Goal: Find specific page/section: Find specific page/section

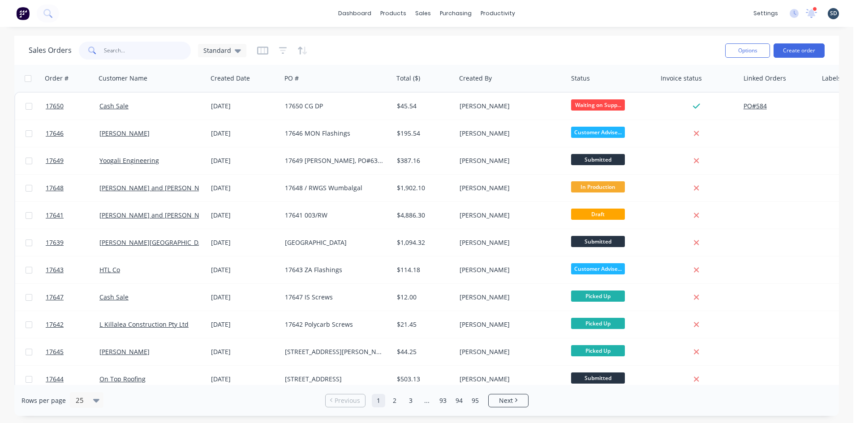
click at [125, 47] on input "text" at bounding box center [147, 51] width 87 height 18
type input "YOOGALI"
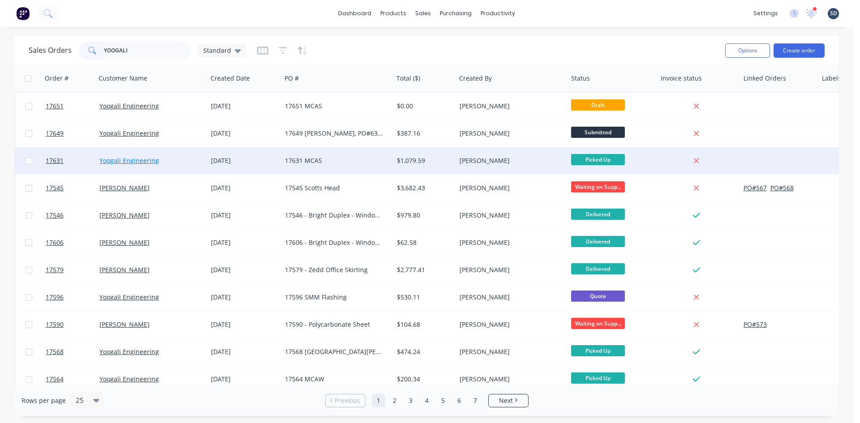
click at [145, 159] on link "Yoogali Engineering" at bounding box center [129, 160] width 60 height 9
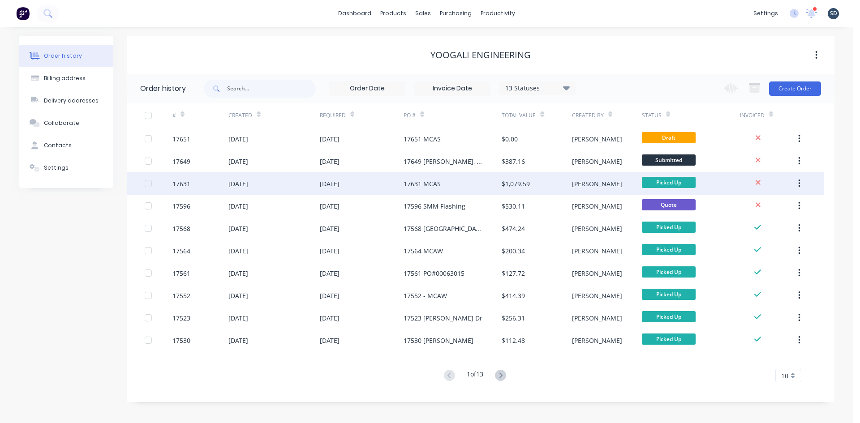
click at [392, 185] on div "[DATE]" at bounding box center [362, 183] width 84 height 22
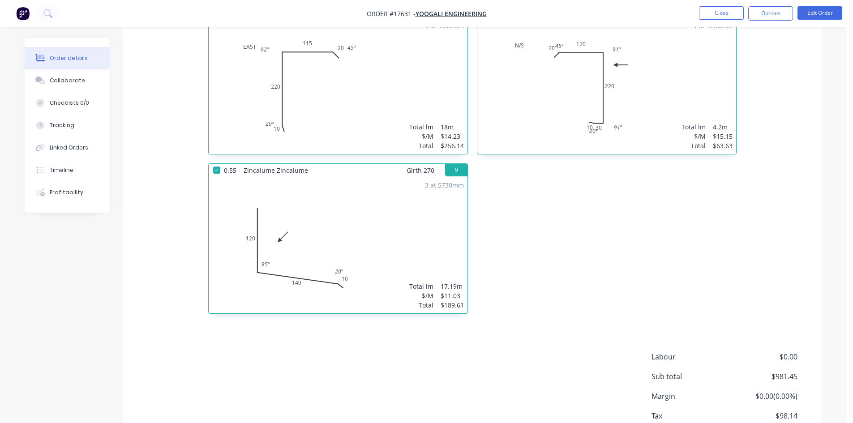
scroll to position [851, 0]
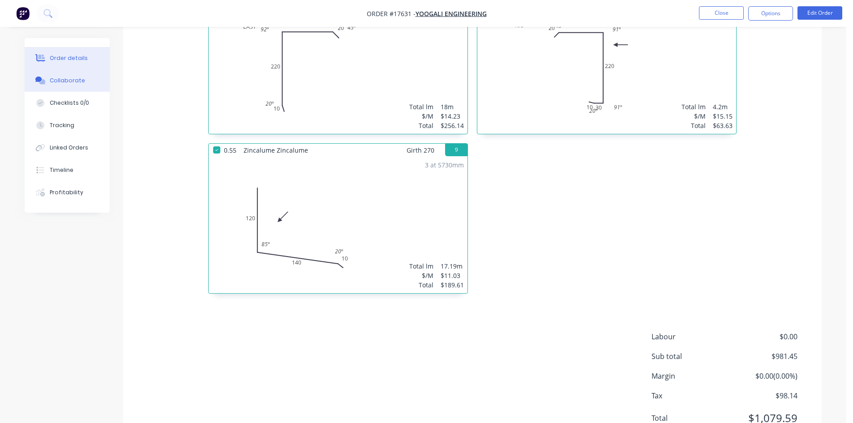
click at [58, 77] on div "Collaborate" at bounding box center [67, 81] width 35 height 8
